Goal: Task Accomplishment & Management: Manage account settings

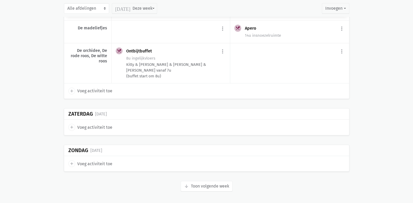
scroll to position [1179, 0]
click at [207, 183] on button "arrow_downward Week wordt geladen Toon volgende week" at bounding box center [207, 185] width 52 height 10
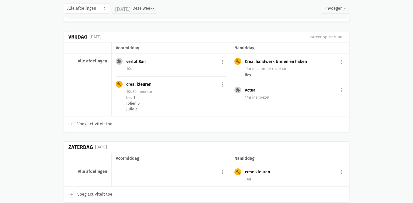
scroll to position [2087, 0]
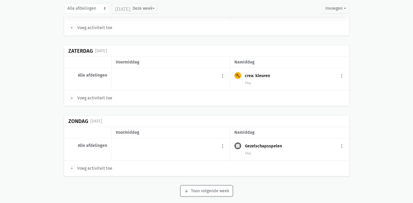
click at [207, 185] on button "arrow_downward Week wordt geladen Toon volgende week" at bounding box center [207, 190] width 52 height 10
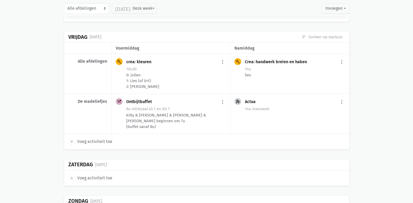
scroll to position [2855, 0]
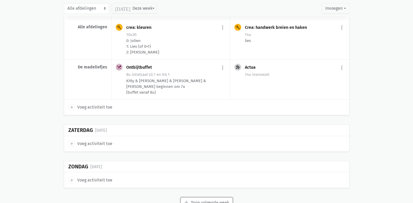
click at [207, 197] on button "arrow_downward Week wordt geladen Toon volgende week" at bounding box center [207, 202] width 52 height 10
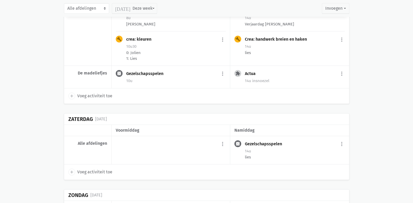
scroll to position [3734, 0]
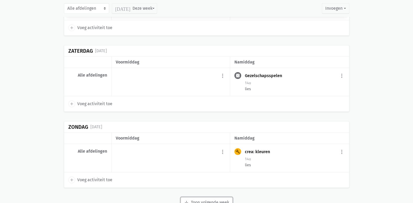
click at [214, 197] on button "arrow_downward Week wordt geladen Toon volgende week" at bounding box center [207, 202] width 52 height 10
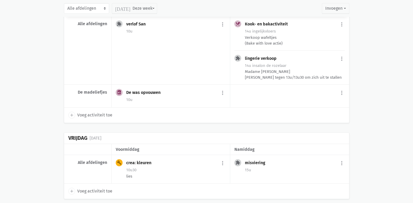
scroll to position [4411, 0]
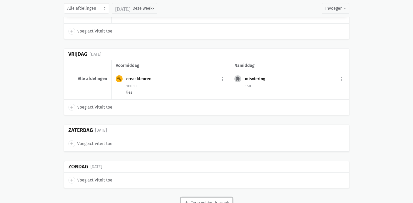
click at [221, 197] on button "arrow_downward Week wordt geladen Toon volgende week" at bounding box center [207, 202] width 52 height 10
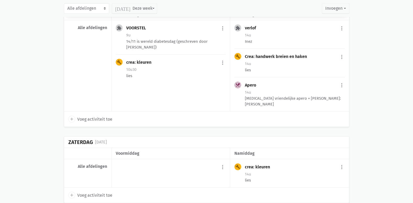
scroll to position [5109, 0]
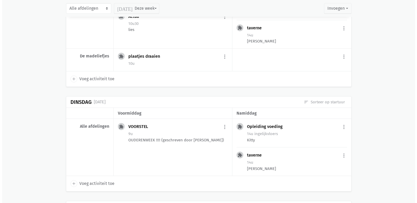
scroll to position [5397, 0]
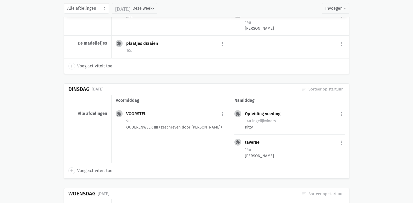
click at [109, 167] on span "Voeg activiteit toe" at bounding box center [94, 170] width 35 height 7
select select "14:00"
select select "15:00"
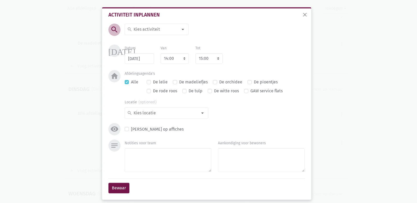
click at [150, 27] on input at bounding box center [155, 29] width 45 height 7
type input "Kook"
click at [152, 42] on label "Kook- en bakactiviteit" at bounding box center [154, 39] width 42 height 7
click at [153, 113] on input at bounding box center [165, 112] width 65 height 7
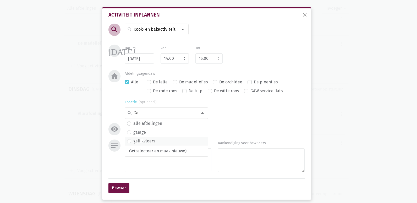
type input "Ge"
click at [150, 140] on label "gelijkvloers" at bounding box center [144, 140] width 22 height 7
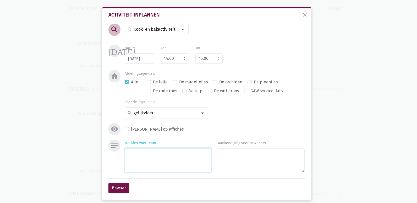
click at [164, 160] on textarea "Notities voor team" at bounding box center [168, 160] width 87 height 24
type textarea "Pralines met Mark"
click at [117, 187] on button "Bewaar" at bounding box center [118, 188] width 21 height 10
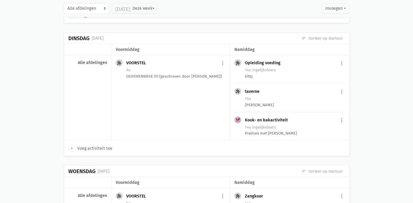
scroll to position [5431, 0]
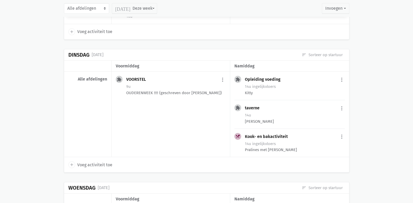
click at [294, 133] on div "Kook- en bakactiviteit more_vert edit Bewerk summarize Bekijk fiche today Plan …" at bounding box center [295, 137] width 100 height 8
click at [282, 147] on div "Pralines met Mark" at bounding box center [295, 150] width 100 height 6
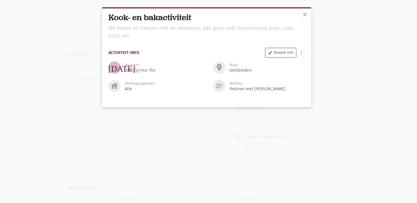
click at [290, 53] on link "edit Bewerk info" at bounding box center [281, 52] width 30 height 9
select select "14:00"
select select "15:00"
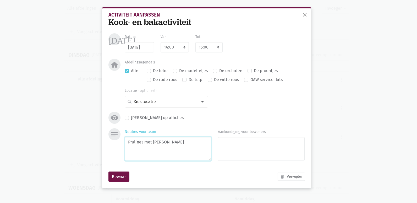
click at [173, 144] on textarea "Pralines met Mark" at bounding box center [168, 149] width 87 height 24
type textarea "Pralines met Mark?? (nog te bevestigen)"
click at [116, 180] on button "Bewaar" at bounding box center [118, 176] width 21 height 10
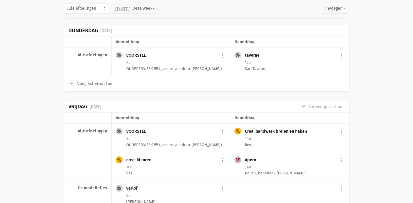
scroll to position [5798, 0]
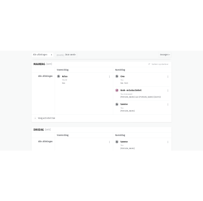
scroll to position [6007, 0]
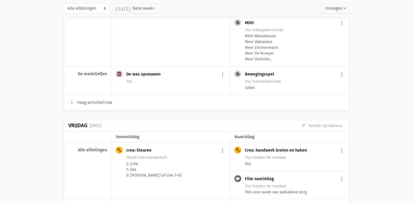
scroll to position [1126, 0]
